Goal: Task Accomplishment & Management: Manage account settings

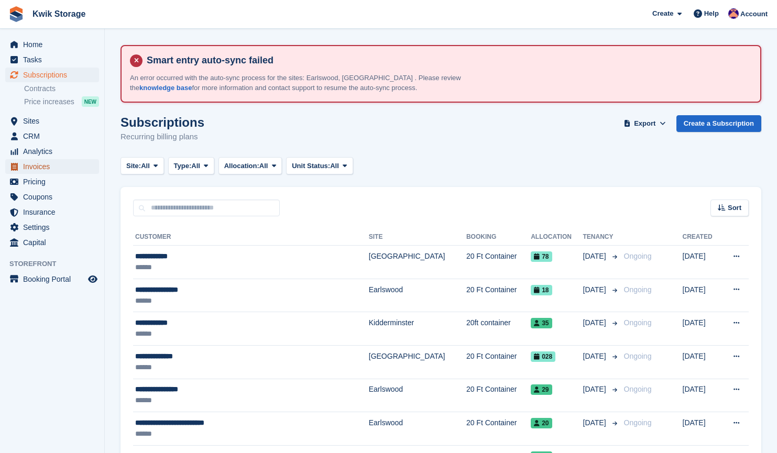
click at [47, 164] on span "Invoices" at bounding box center [54, 166] width 63 height 15
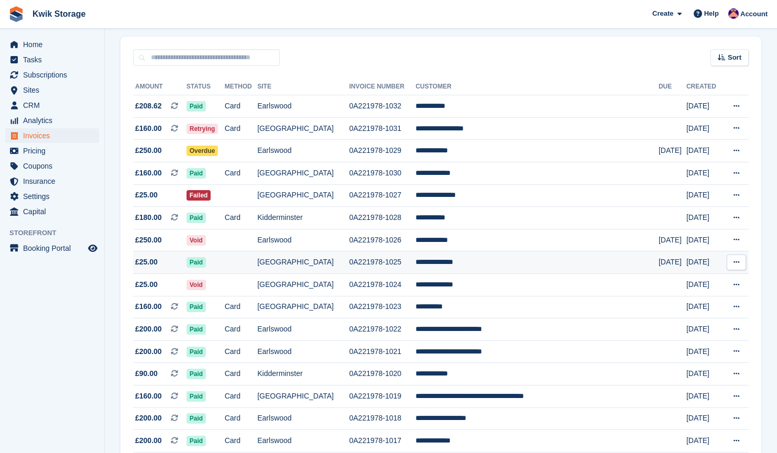
scroll to position [151, 0]
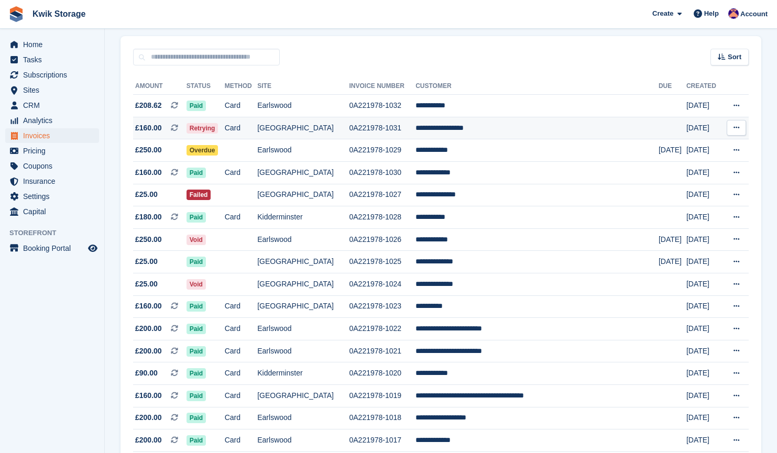
click at [393, 123] on td "0A221978-1031" at bounding box center [382, 128] width 67 height 23
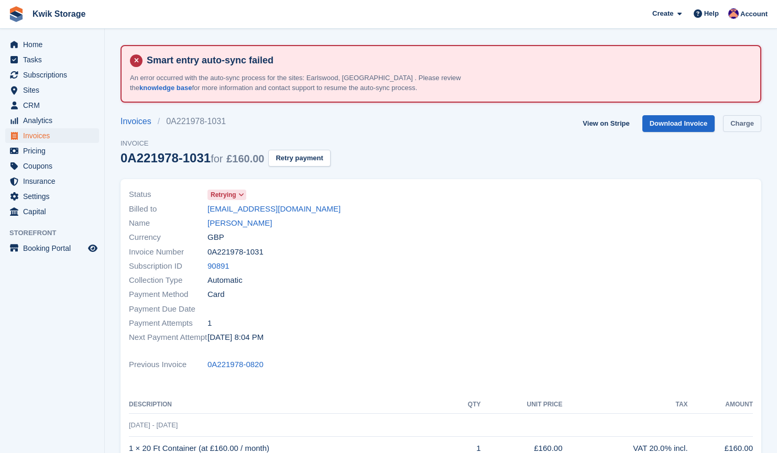
click at [734, 125] on link "Charge" at bounding box center [742, 123] width 38 height 17
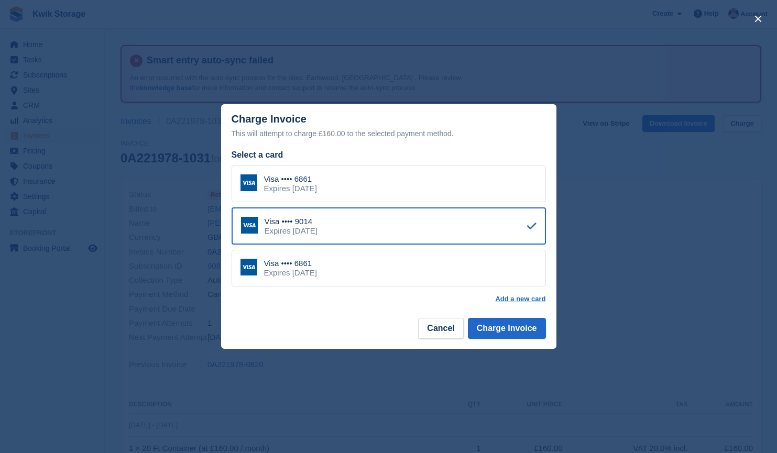
click at [363, 277] on div "Visa •••• 6861 Expires March 2027" at bounding box center [389, 268] width 314 height 37
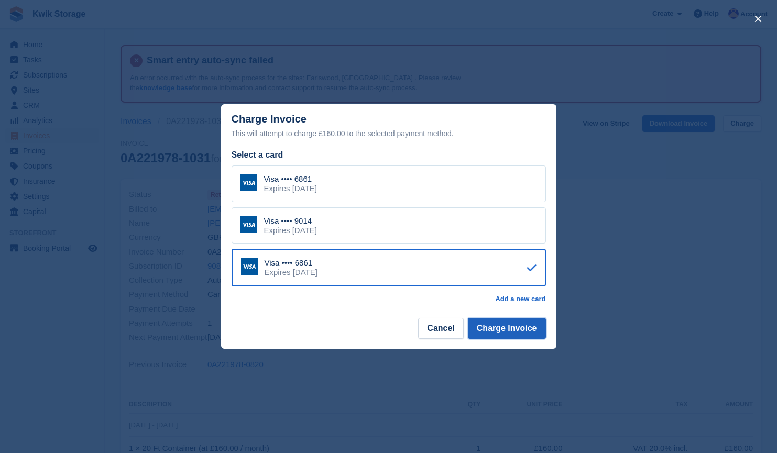
click at [517, 333] on button "Charge Invoice" at bounding box center [507, 328] width 78 height 21
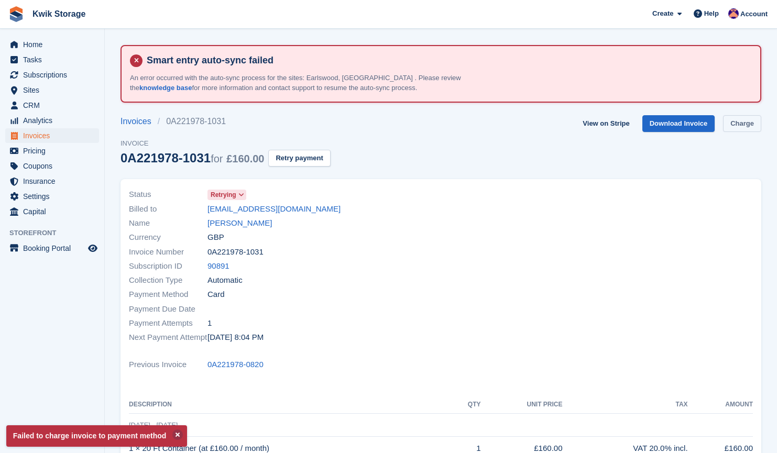
click at [740, 118] on link "Charge" at bounding box center [742, 123] width 38 height 17
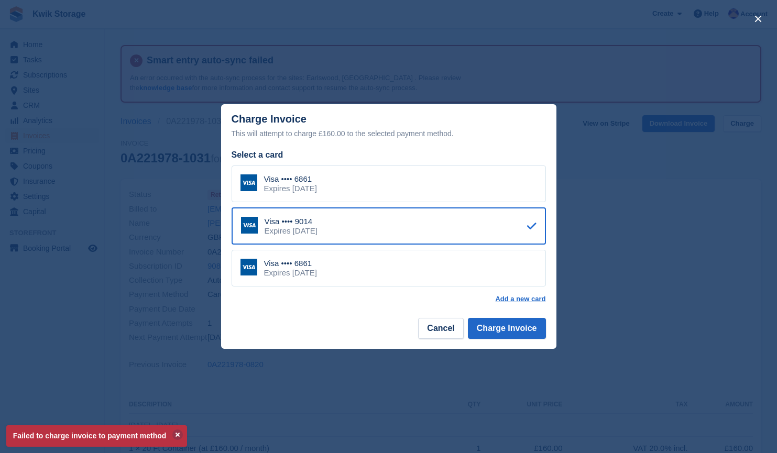
click at [463, 182] on div "Visa •••• 6861 Expires March 2027" at bounding box center [389, 184] width 314 height 37
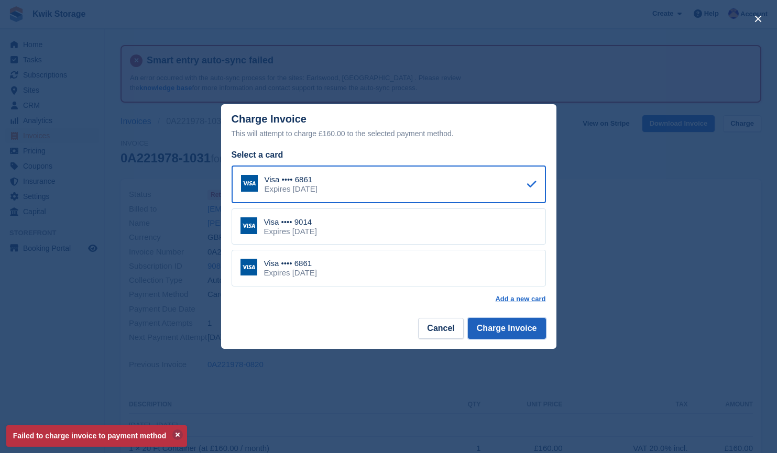
click at [528, 332] on button "Charge Invoice" at bounding box center [507, 328] width 78 height 21
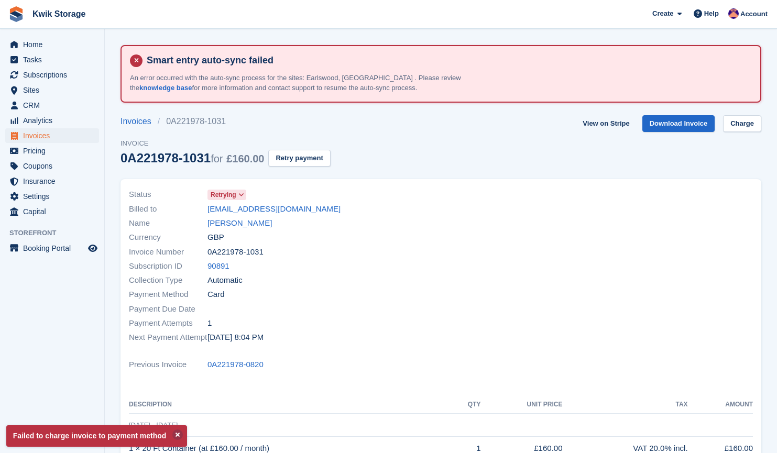
scroll to position [35, 0]
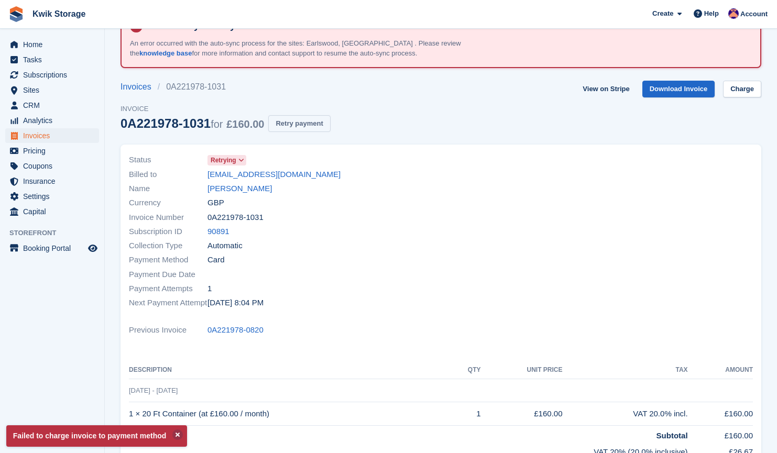
click at [319, 131] on button "Retry payment" at bounding box center [299, 123] width 62 height 17
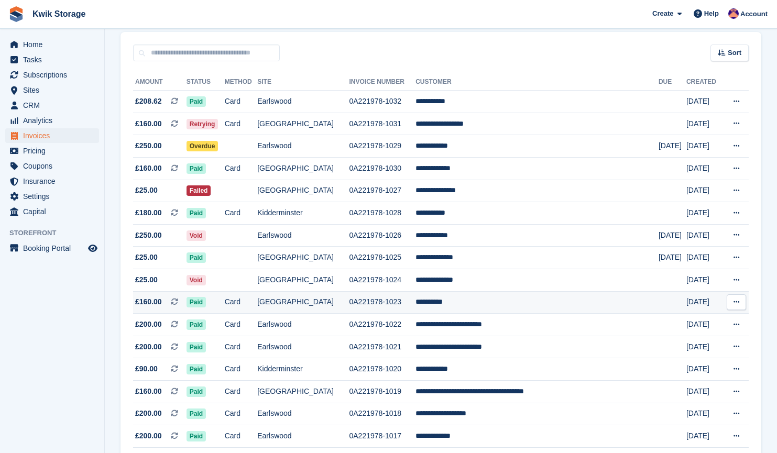
scroll to position [154, 0]
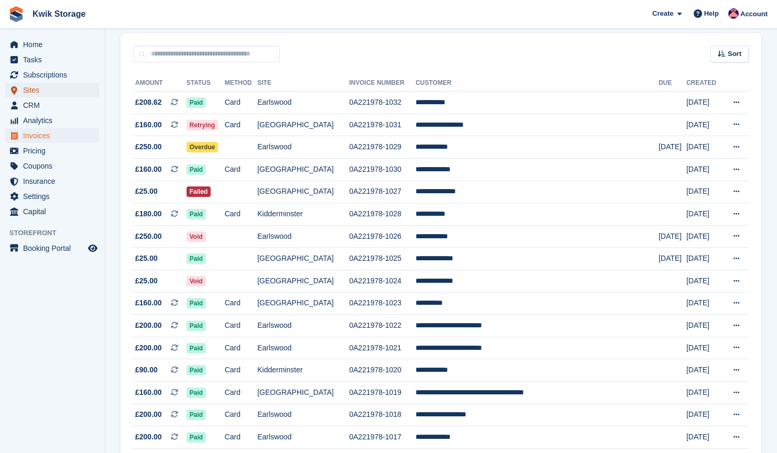
click at [28, 96] on span "Sites" at bounding box center [54, 90] width 63 height 15
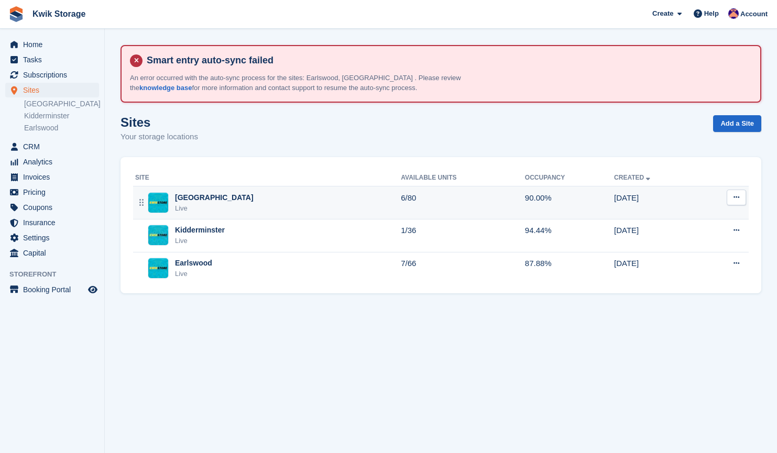
click at [270, 187] on td "Willenhall Live" at bounding box center [267, 203] width 268 height 33
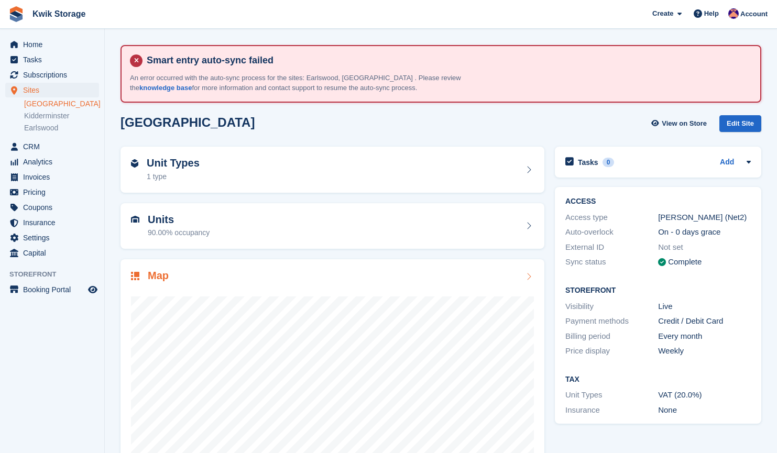
click at [332, 295] on div at bounding box center [332, 389] width 403 height 210
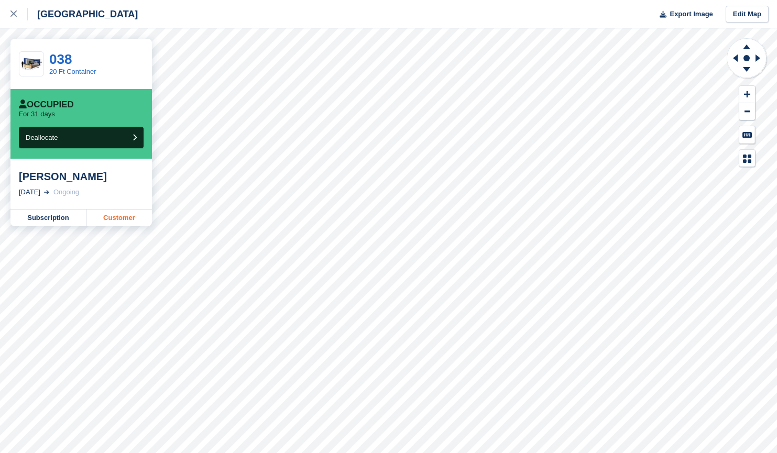
click at [122, 215] on link "Customer" at bounding box center [118, 218] width 65 height 17
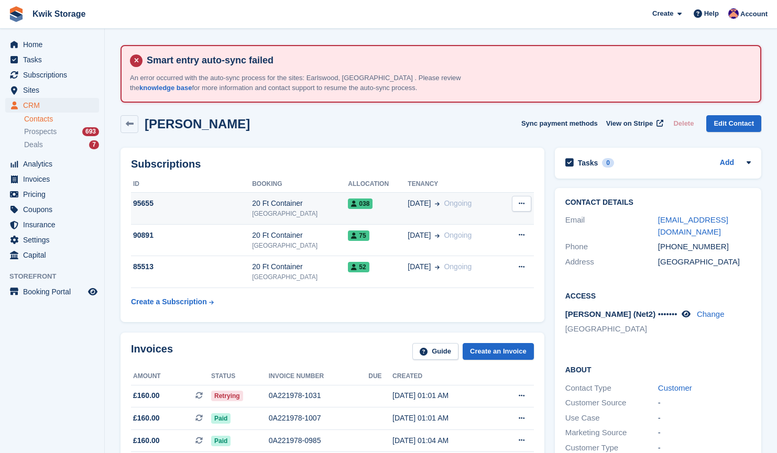
click at [520, 199] on button at bounding box center [521, 204] width 19 height 16
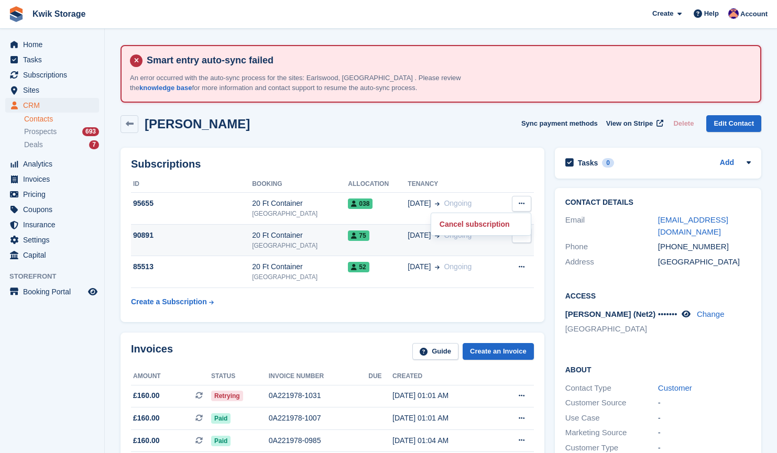
click at [376, 243] on td "75" at bounding box center [378, 240] width 60 height 32
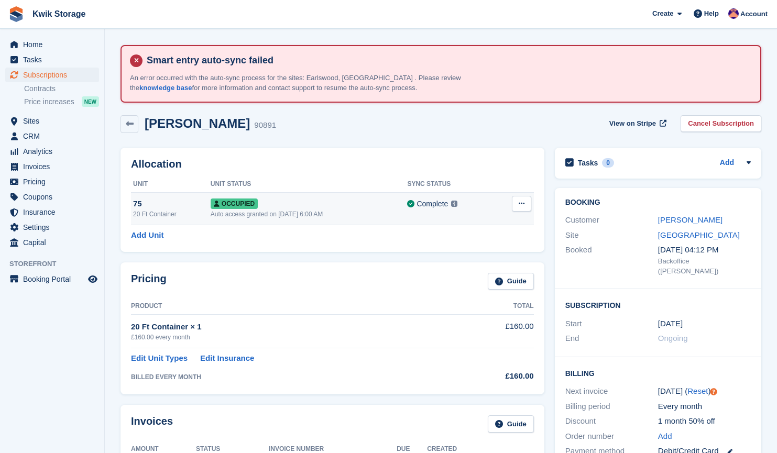
click at [524, 207] on icon at bounding box center [522, 203] width 6 height 7
click at [457, 221] on p "Overlock" at bounding box center [480, 224] width 91 height 14
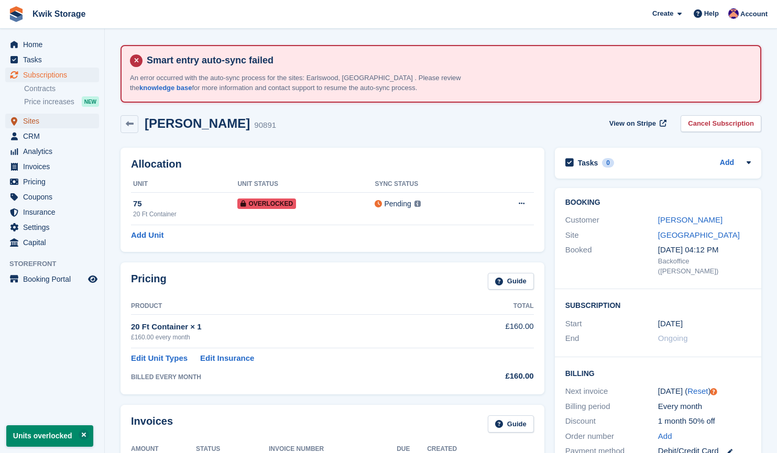
click at [64, 124] on span "Sites" at bounding box center [54, 121] width 63 height 15
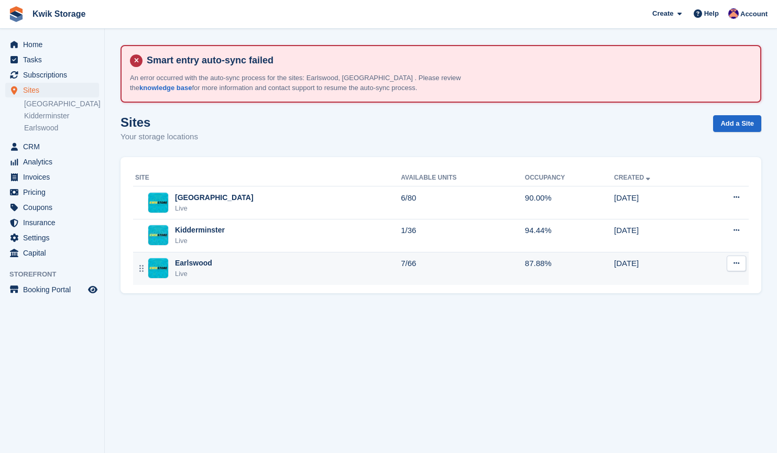
click at [252, 273] on div "Earlswood Live" at bounding box center [268, 268] width 266 height 21
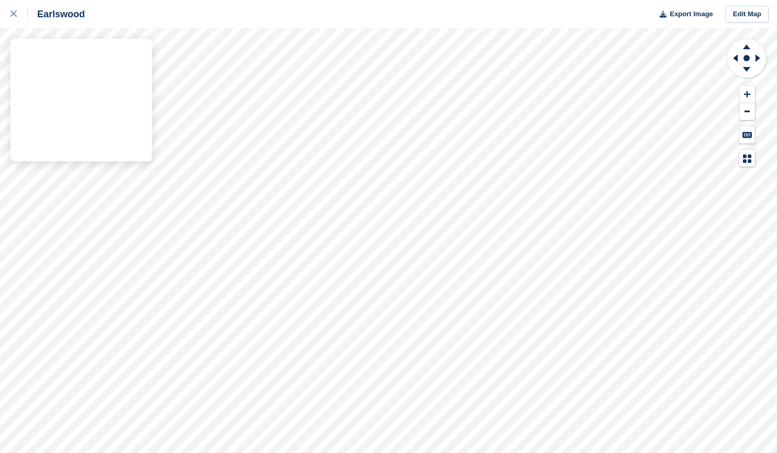
click at [119, 171] on div "Earlswood Export Image Edit Map" at bounding box center [388, 226] width 777 height 453
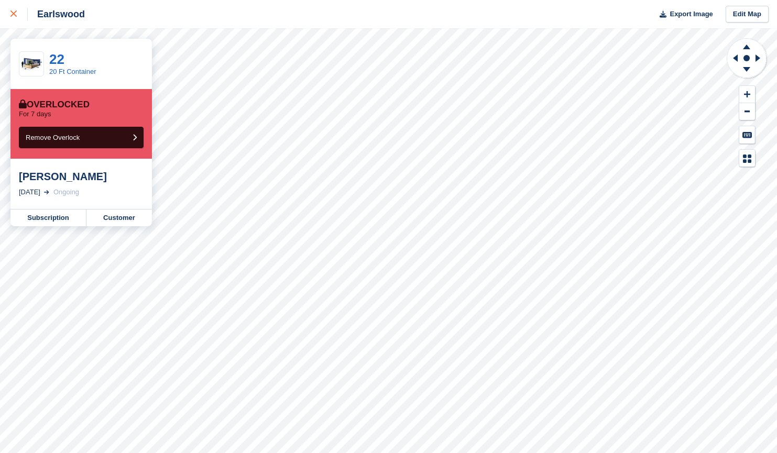
click at [19, 16] on div at bounding box center [18, 14] width 17 height 13
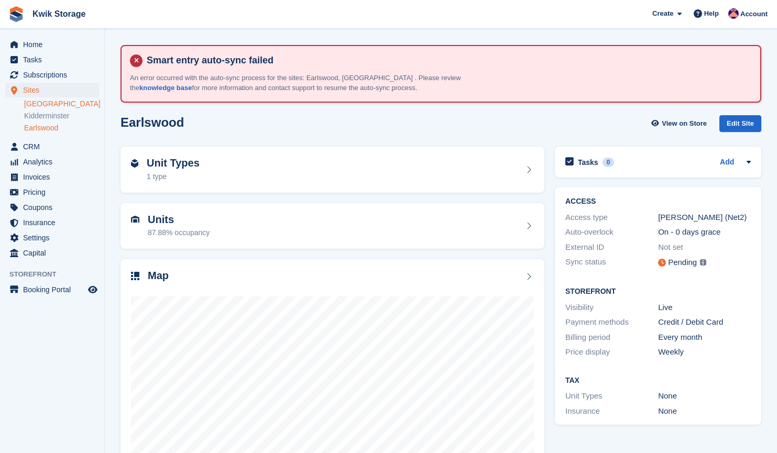
click at [53, 104] on link "[GEOGRAPHIC_DATA]" at bounding box center [61, 104] width 75 height 10
